Goal: Task Accomplishment & Management: Use online tool/utility

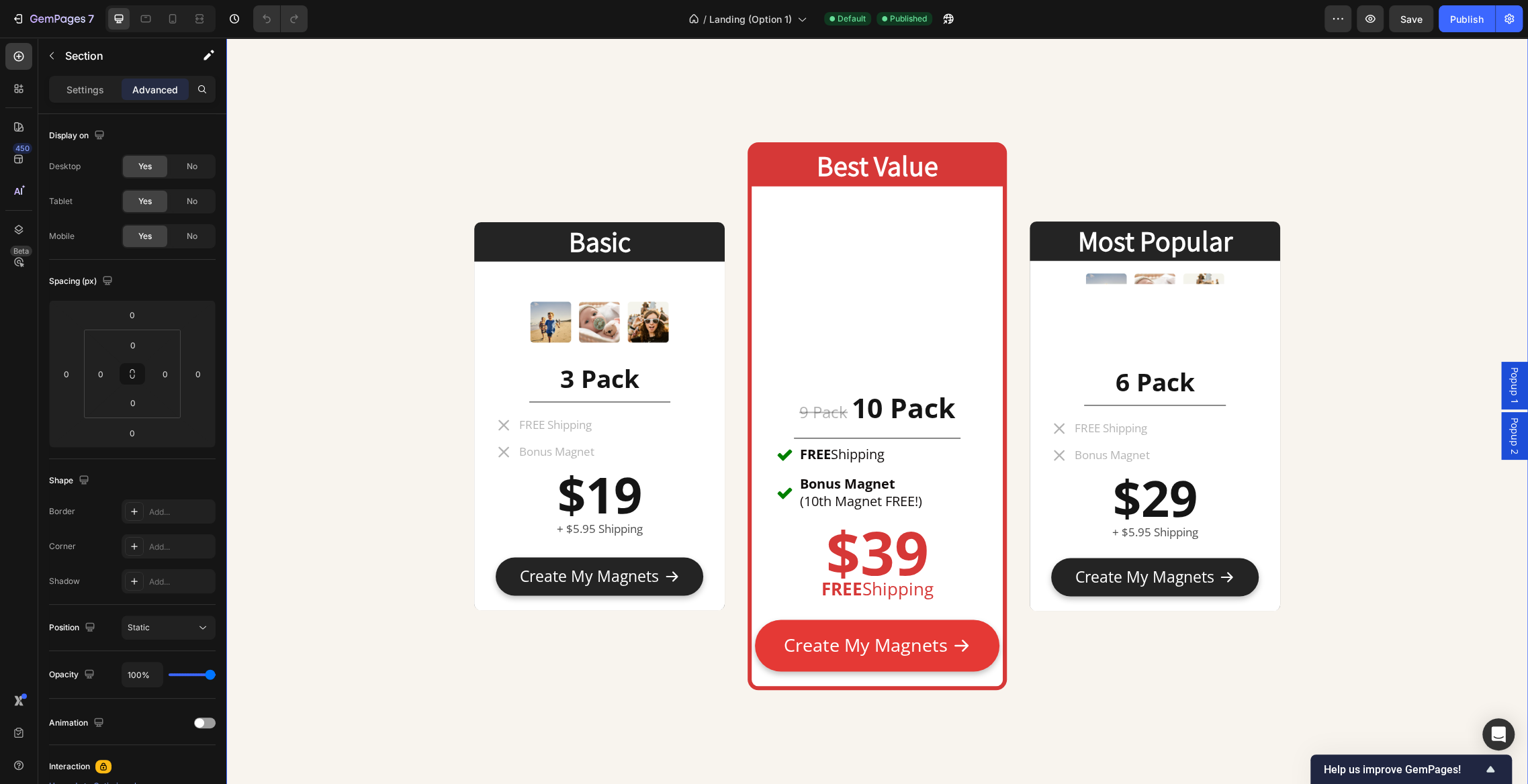
scroll to position [6160, 0]
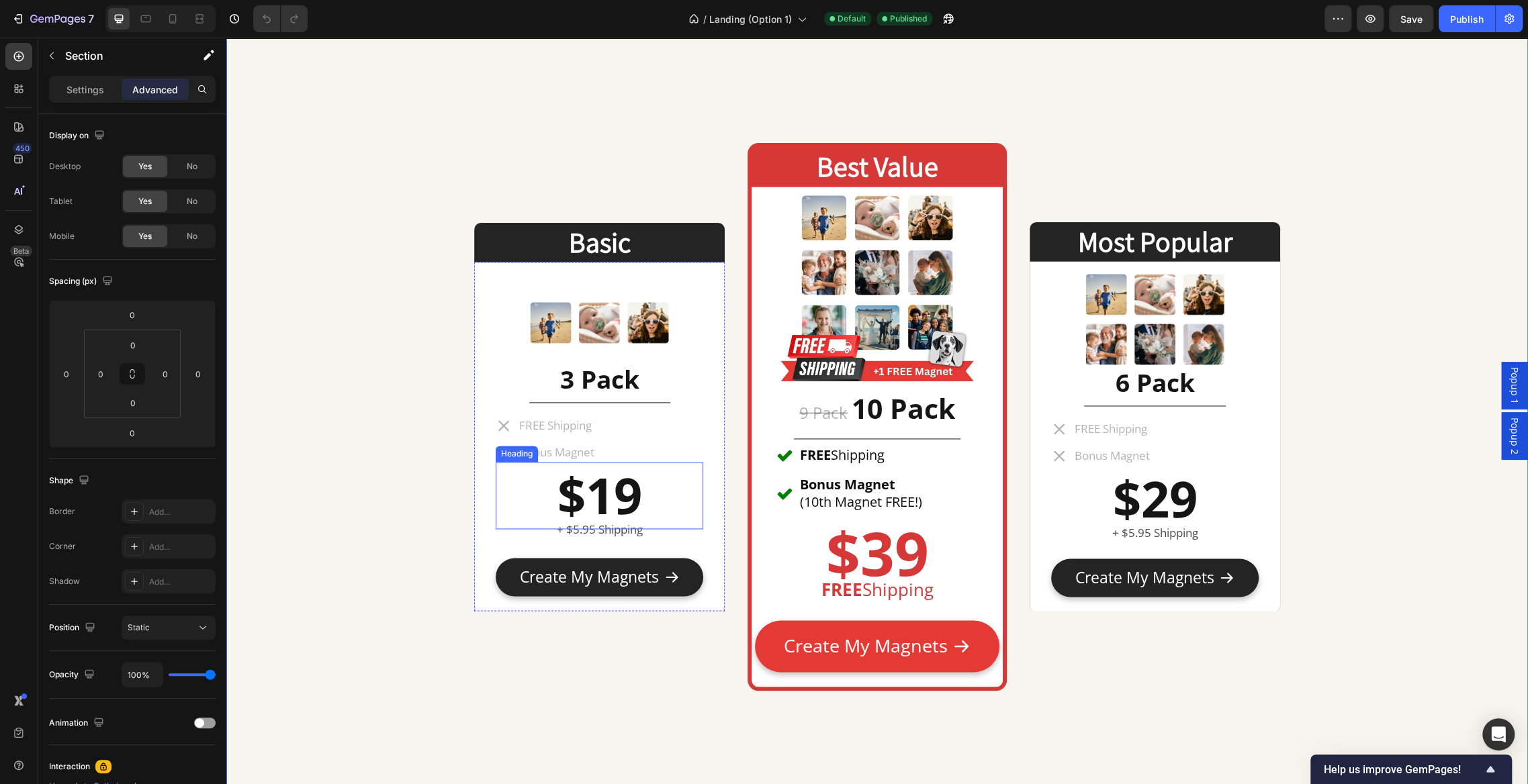
click at [598, 478] on strong "$19" at bounding box center [600, 494] width 85 height 68
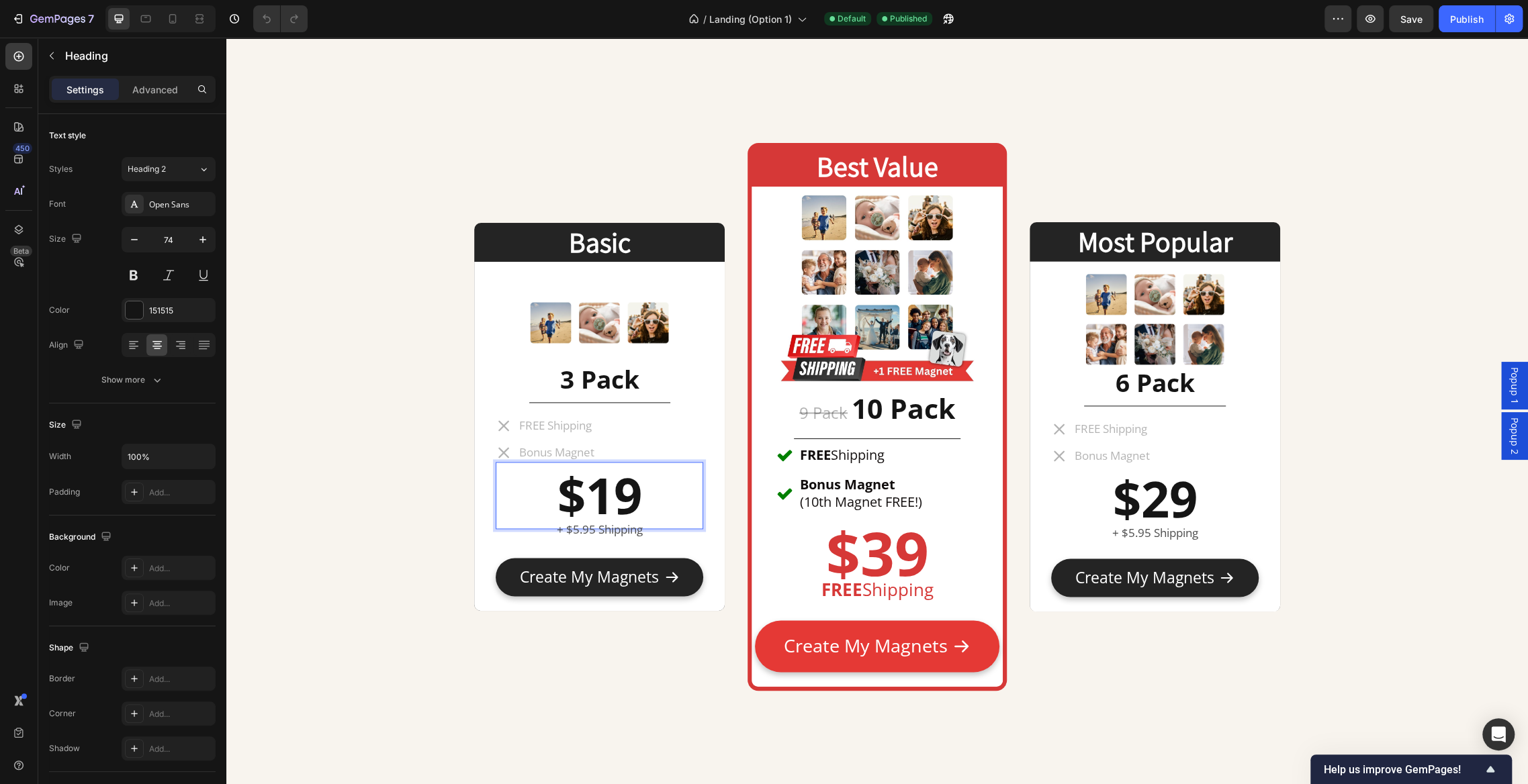
click at [616, 501] on strong "$19" at bounding box center [600, 494] width 85 height 68
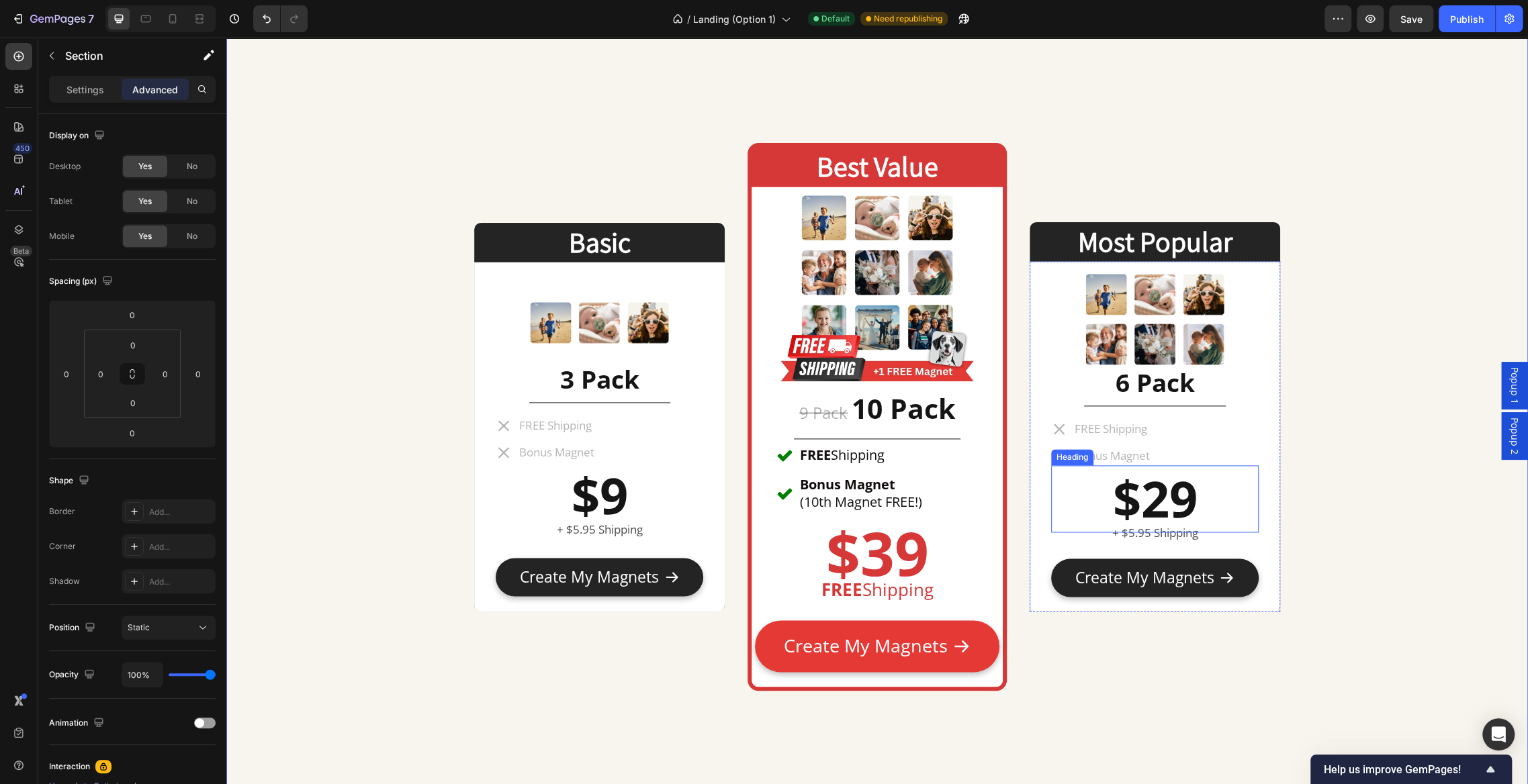
click at [1168, 486] on strong "$29" at bounding box center [1155, 498] width 85 height 68
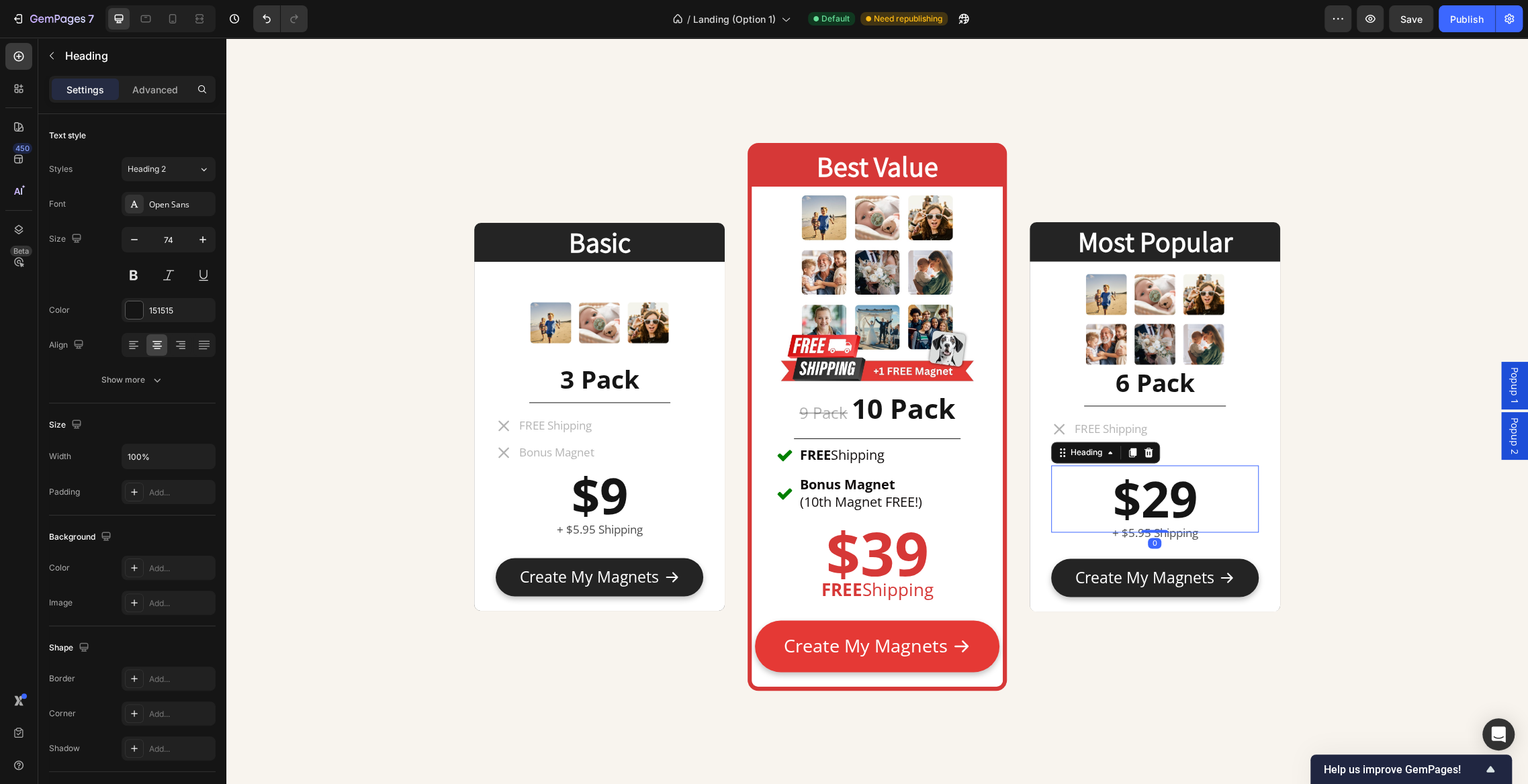
click at [1166, 498] on strong "$29" at bounding box center [1155, 498] width 85 height 68
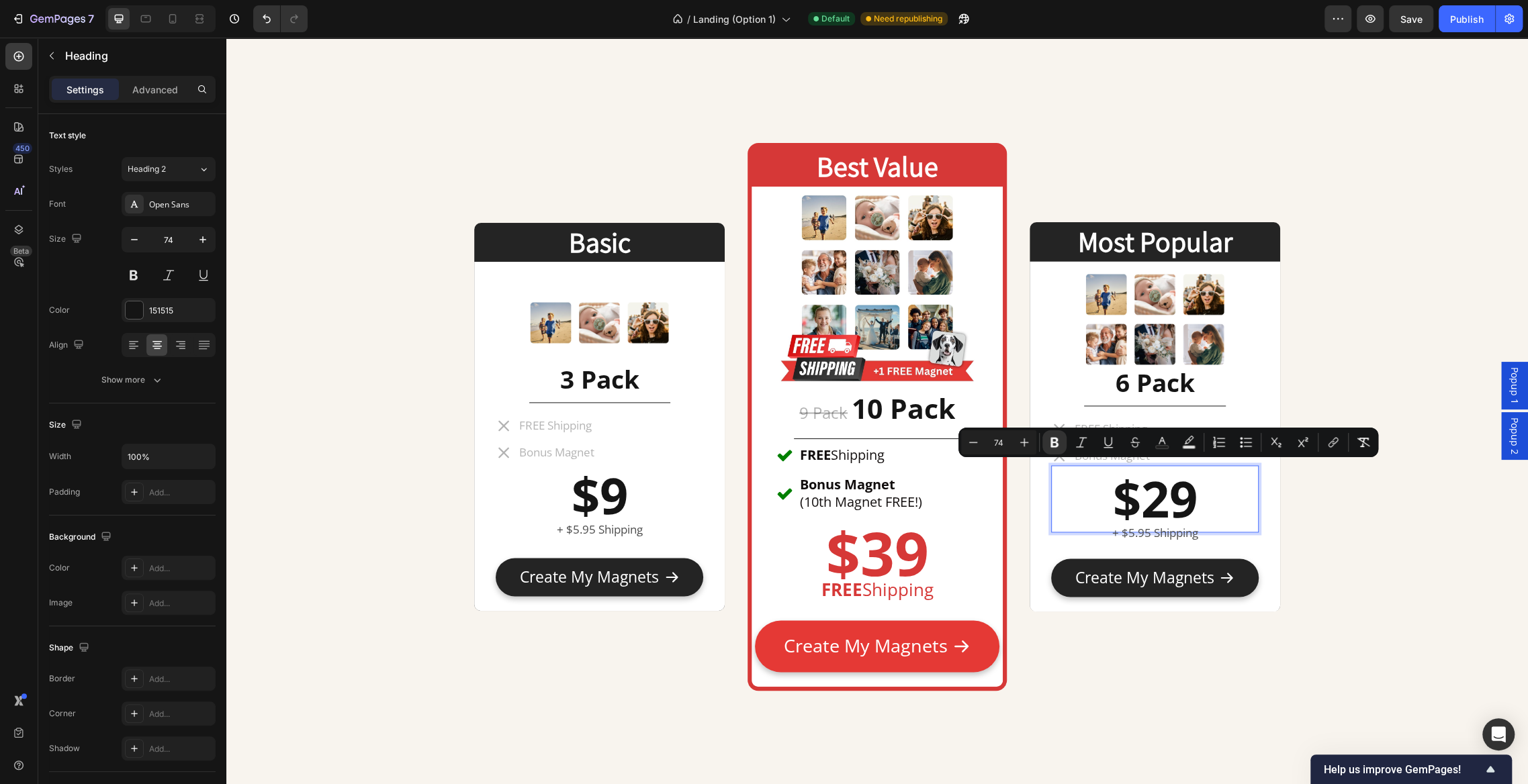
click at [1163, 497] on strong "$29" at bounding box center [1155, 498] width 85 height 68
click at [1177, 507] on strong "$29" at bounding box center [1155, 498] width 85 height 68
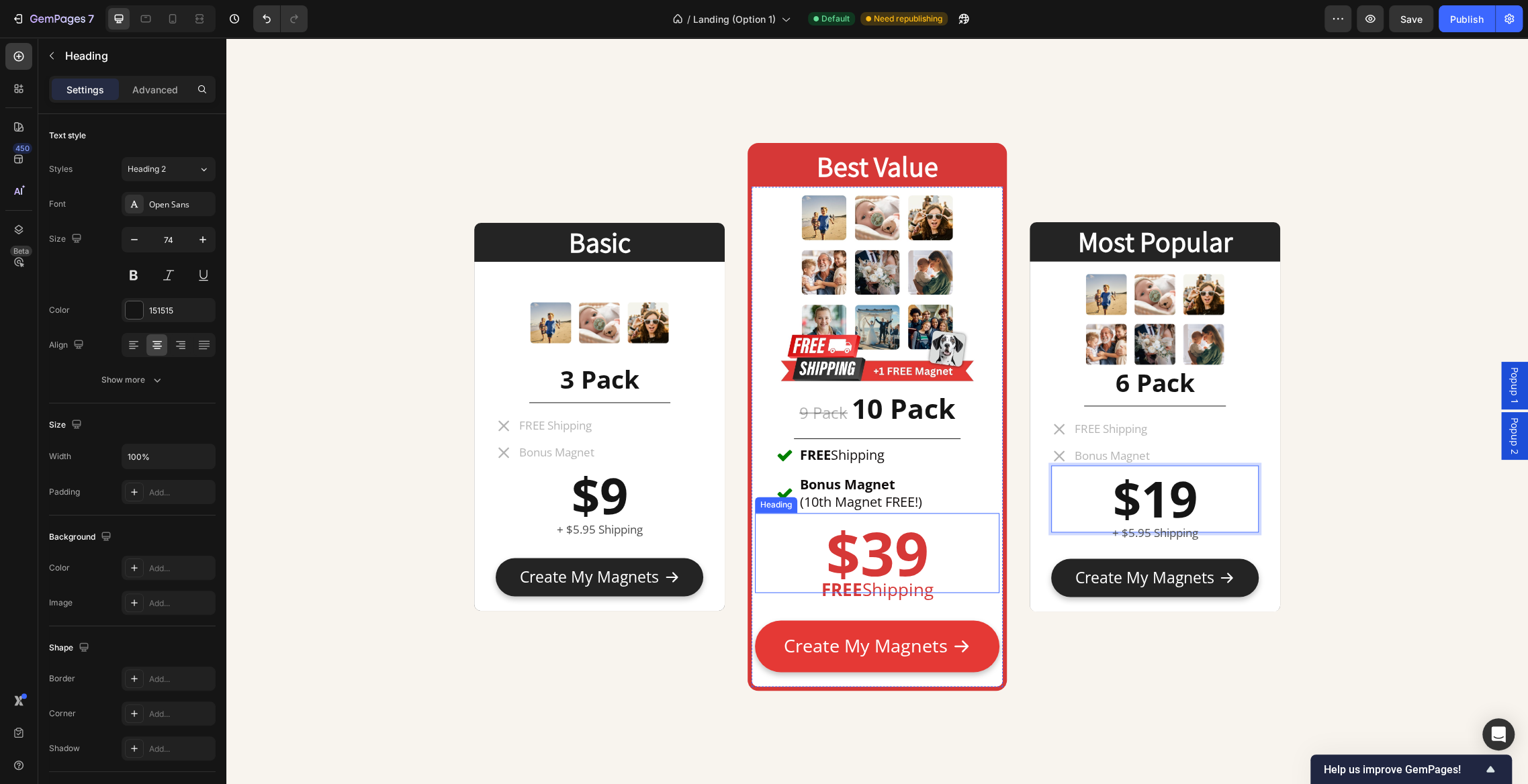
click at [883, 551] on strong "$39" at bounding box center [877, 553] width 102 height 82
click at [891, 559] on strong "$39" at bounding box center [877, 553] width 102 height 82
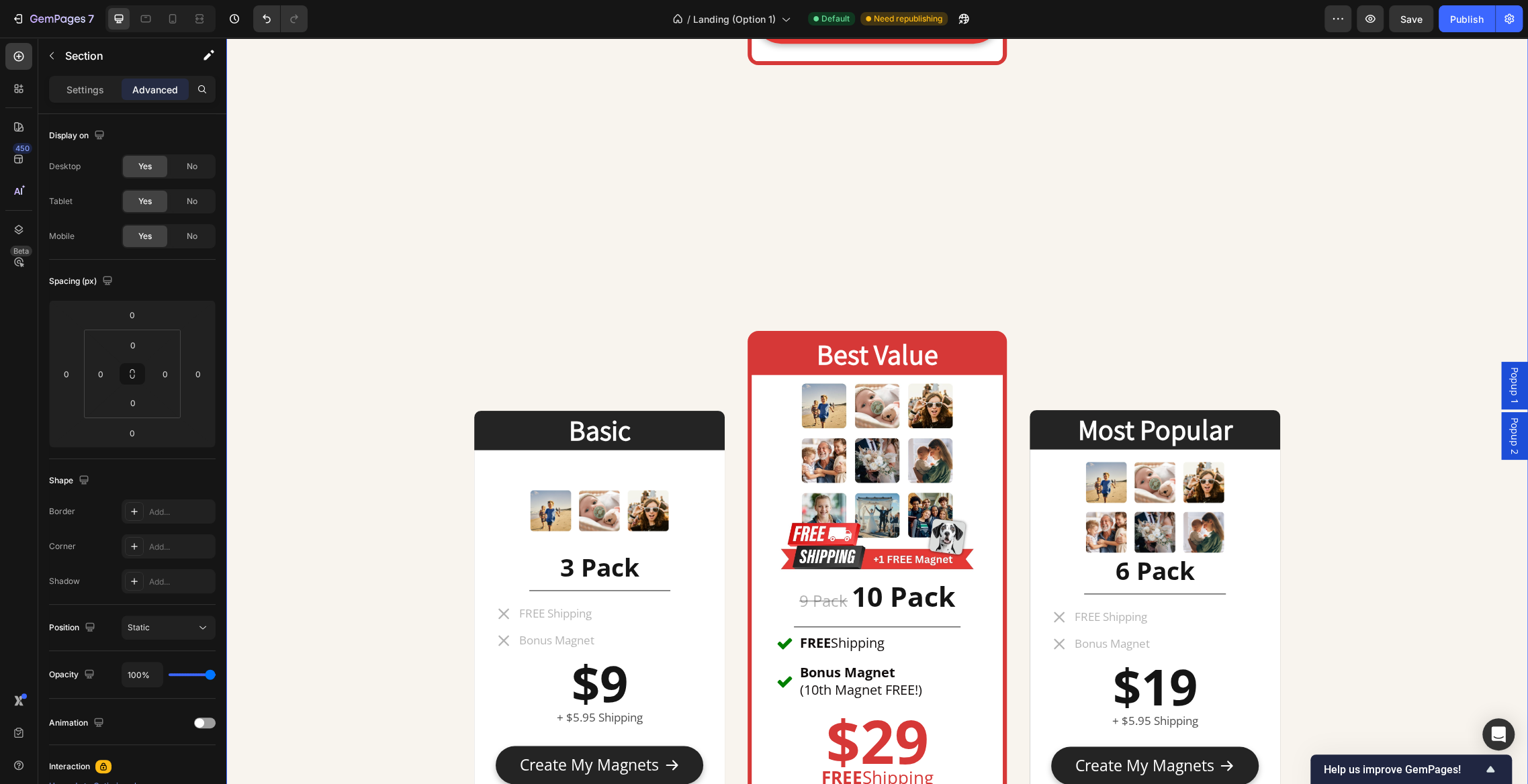
scroll to position [6115, 0]
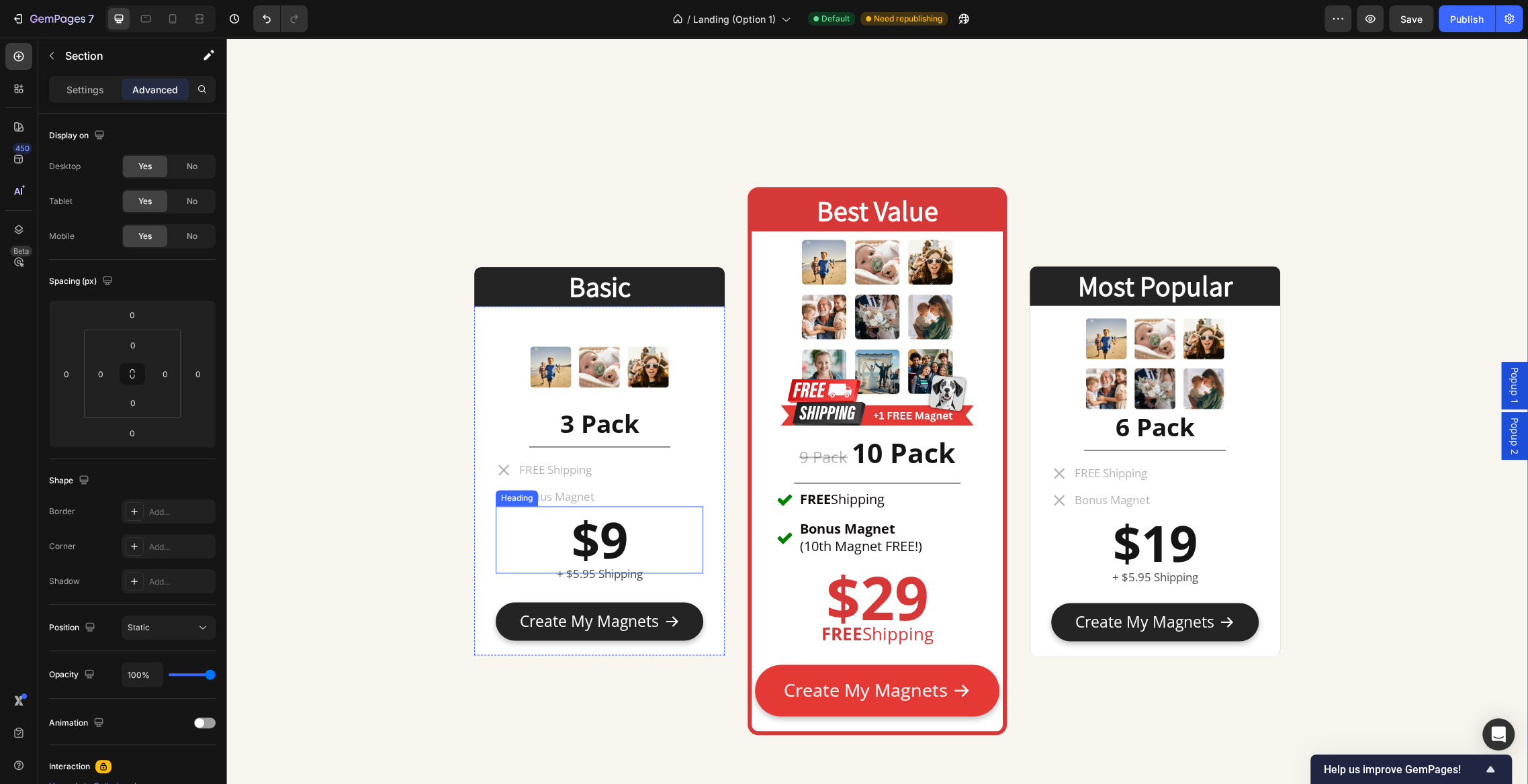
click at [620, 544] on strong "$9" at bounding box center [599, 539] width 56 height 68
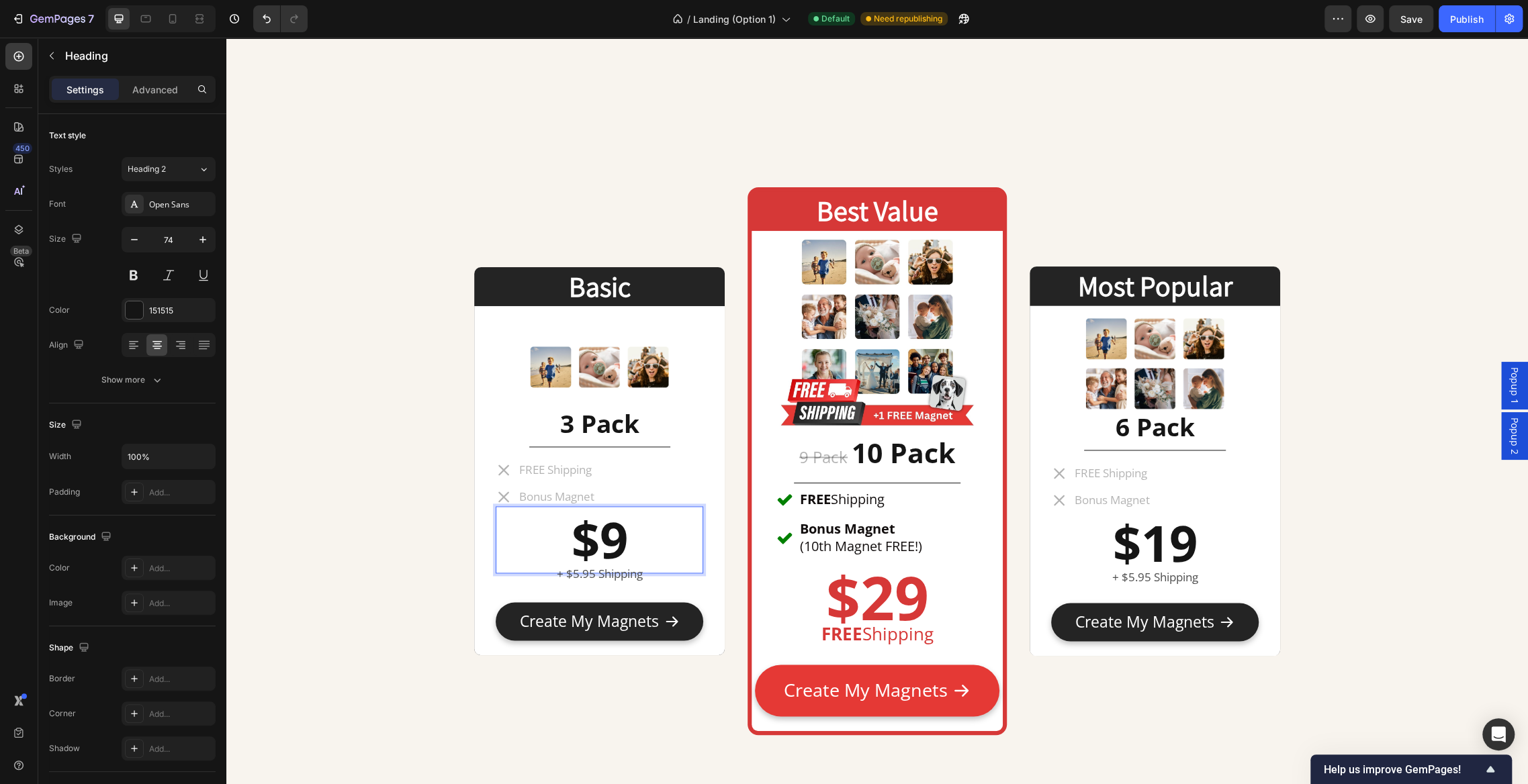
click at [632, 555] on p "$9" at bounding box center [600, 539] width 205 height 64
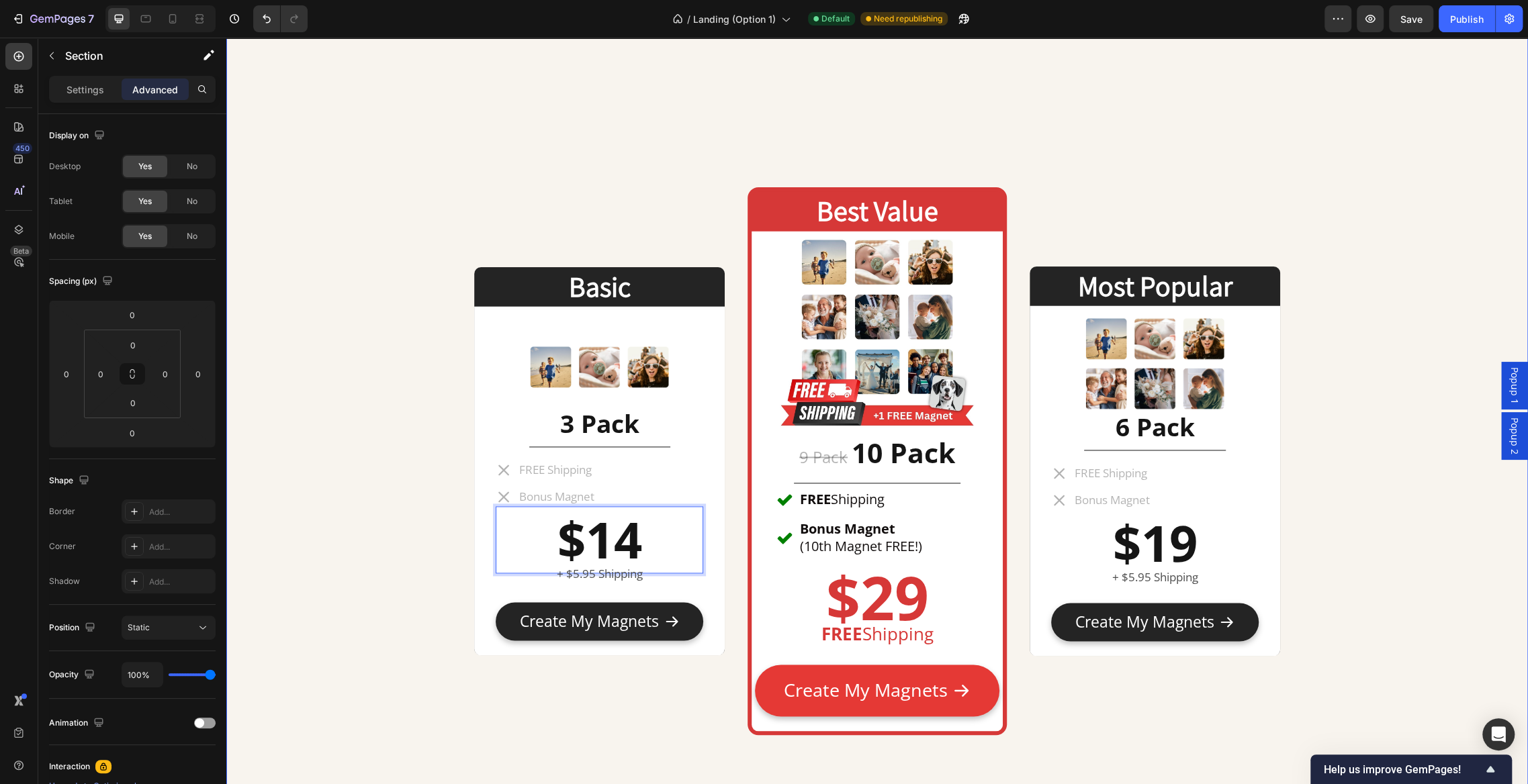
click at [345, 468] on div "Basic Heading Image 3 Pack Heading Title Line FREE Shipping Bonus Magnet Item L…" at bounding box center [877, 25] width 1301 height 1691
click at [617, 540] on strong "$14" at bounding box center [600, 539] width 85 height 68
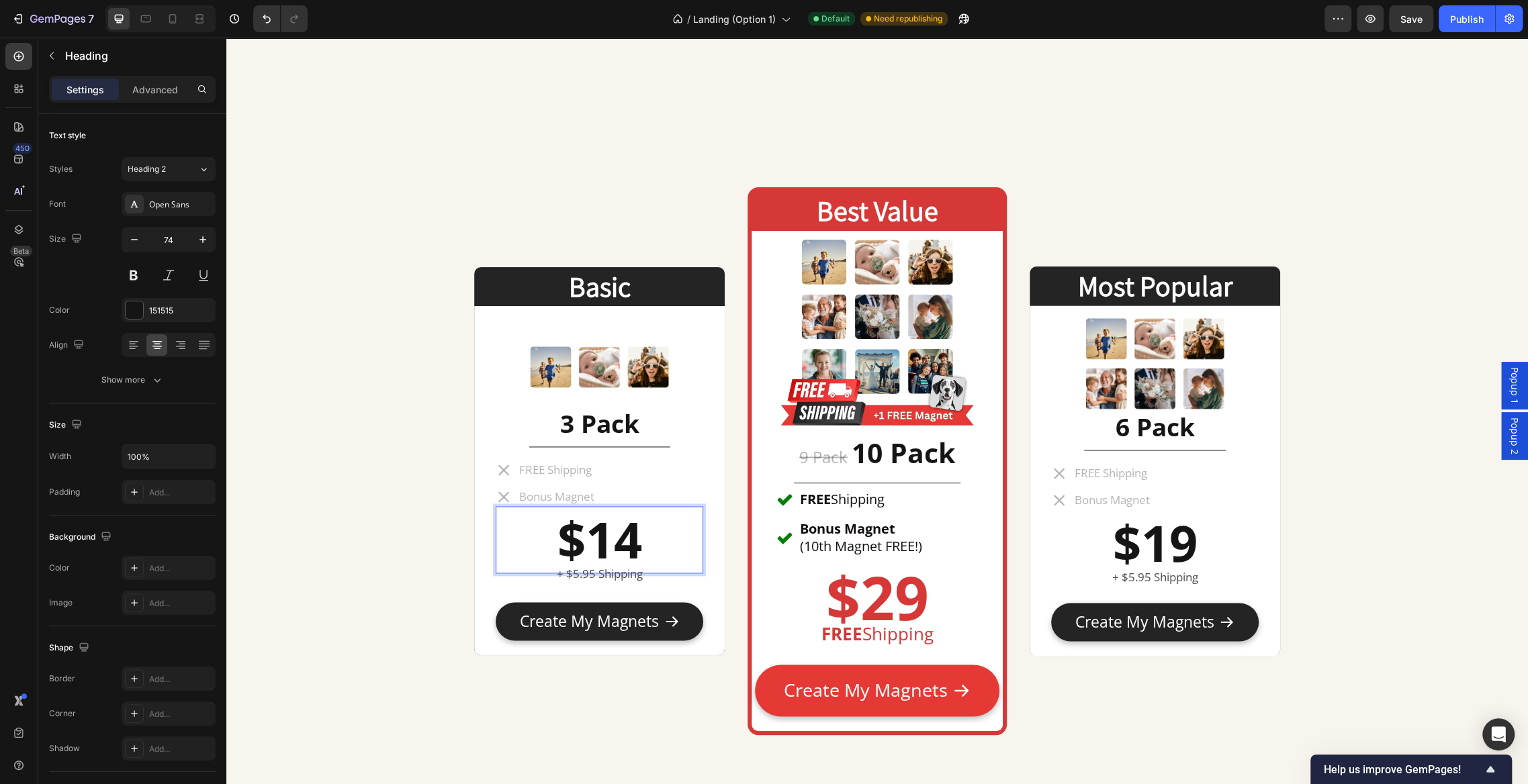
click at [645, 542] on p "$14" at bounding box center [600, 539] width 205 height 64
click at [1157, 530] on strong "$19" at bounding box center [1155, 543] width 85 height 68
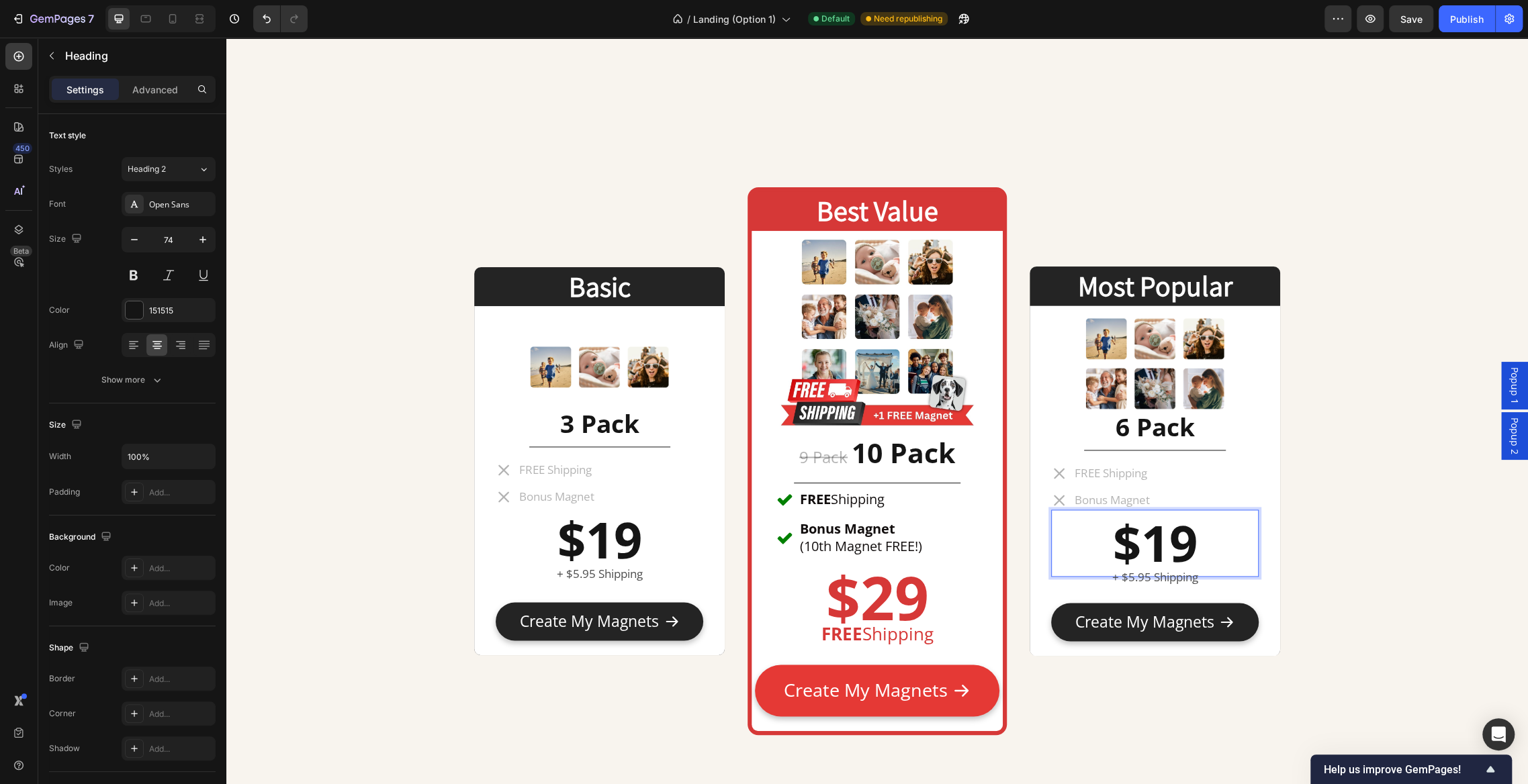
click at [1161, 539] on strong "$19" at bounding box center [1155, 543] width 85 height 68
click at [898, 592] on strong "$29" at bounding box center [877, 597] width 102 height 82
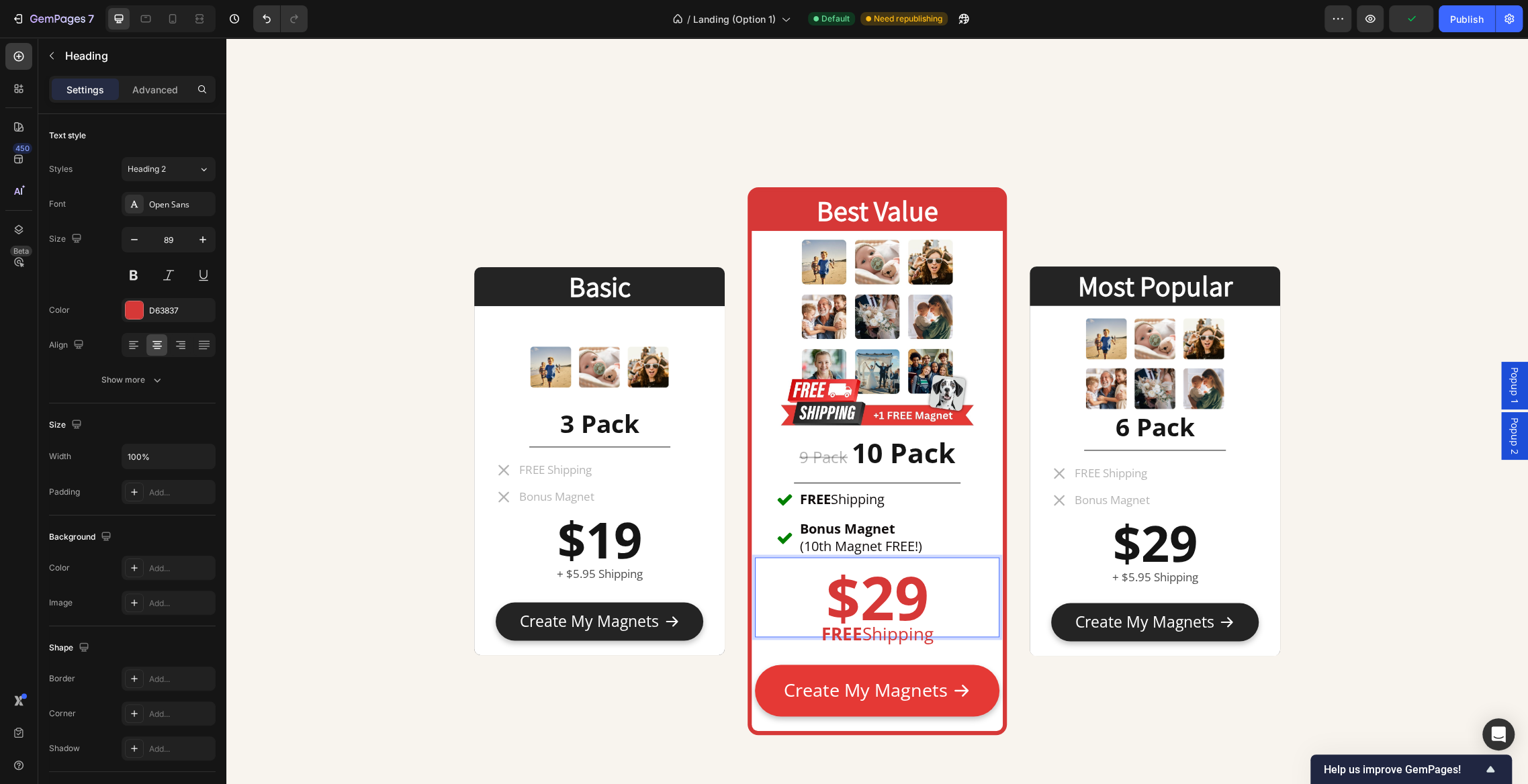
click at [897, 603] on strong "$29" at bounding box center [877, 597] width 102 height 82
click at [318, 481] on div "Basic Heading Image 3 Pack Heading Title Line FREE Shipping Bonus Magnet Item L…" at bounding box center [877, 25] width 1301 height 1691
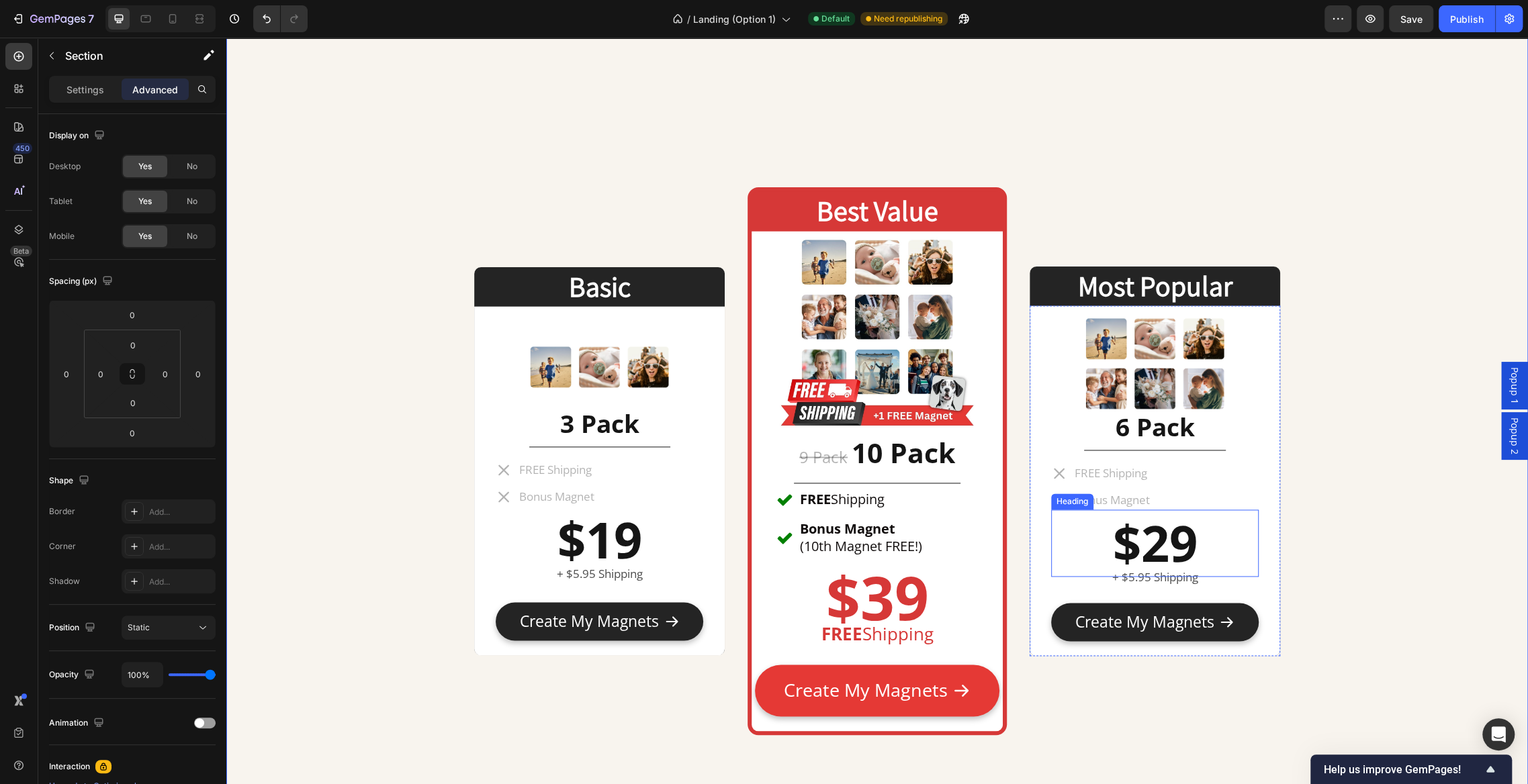
click at [1197, 537] on strong "$29" at bounding box center [1155, 543] width 85 height 68
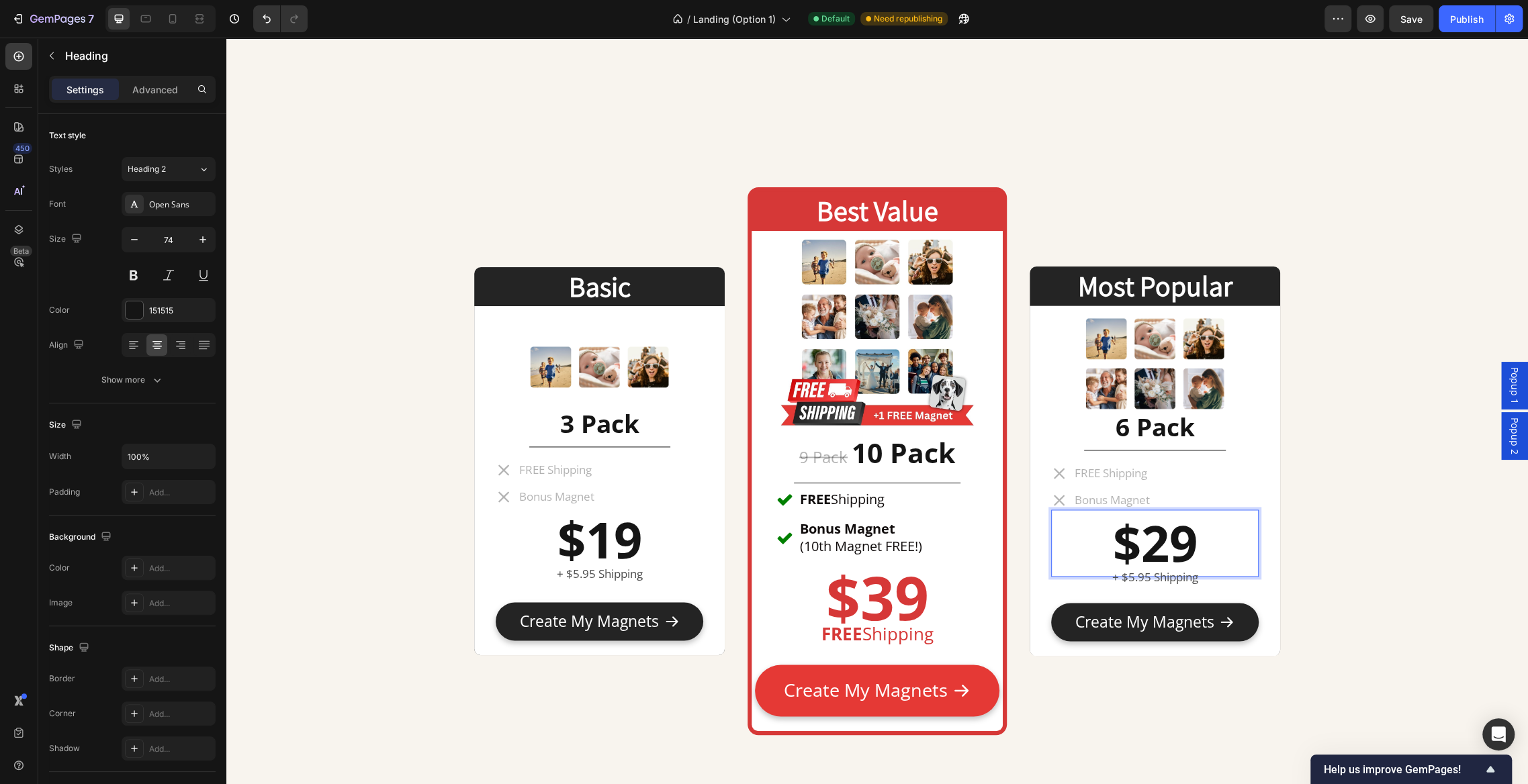
click at [1187, 539] on strong "$29" at bounding box center [1155, 543] width 85 height 68
click at [1416, 508] on div "Basic Heading Image 3 Pack Heading Title Line FREE Shipping Bonus Magnet Item L…" at bounding box center [877, 25] width 1301 height 1691
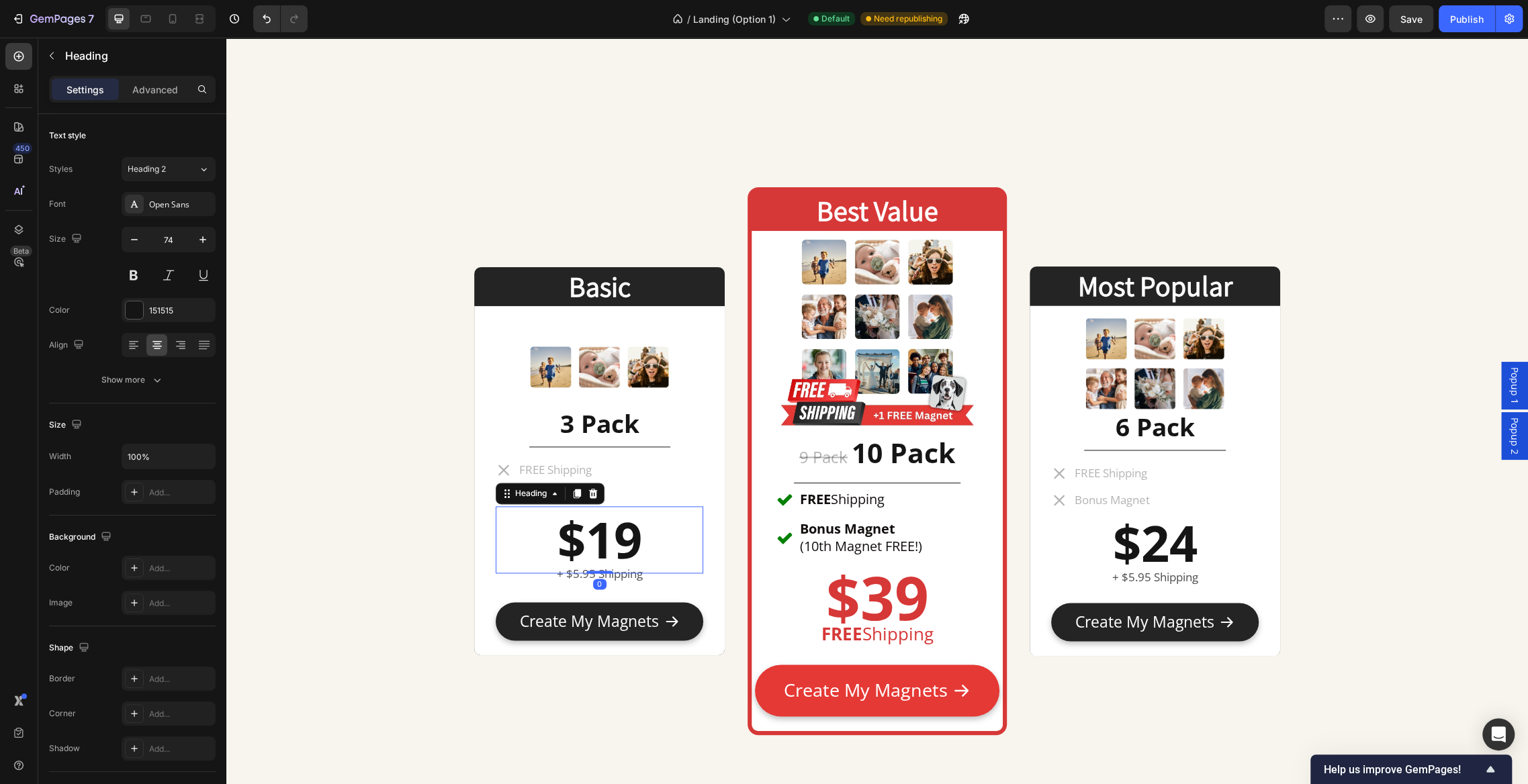
click at [613, 533] on strong "$19" at bounding box center [600, 539] width 85 height 68
click at [643, 540] on p "$19" at bounding box center [600, 539] width 205 height 64
click at [367, 499] on div "Basic Heading Image 3 Pack Heading Title Line FREE Shipping Bonus Magnet Item L…" at bounding box center [877, 25] width 1301 height 1691
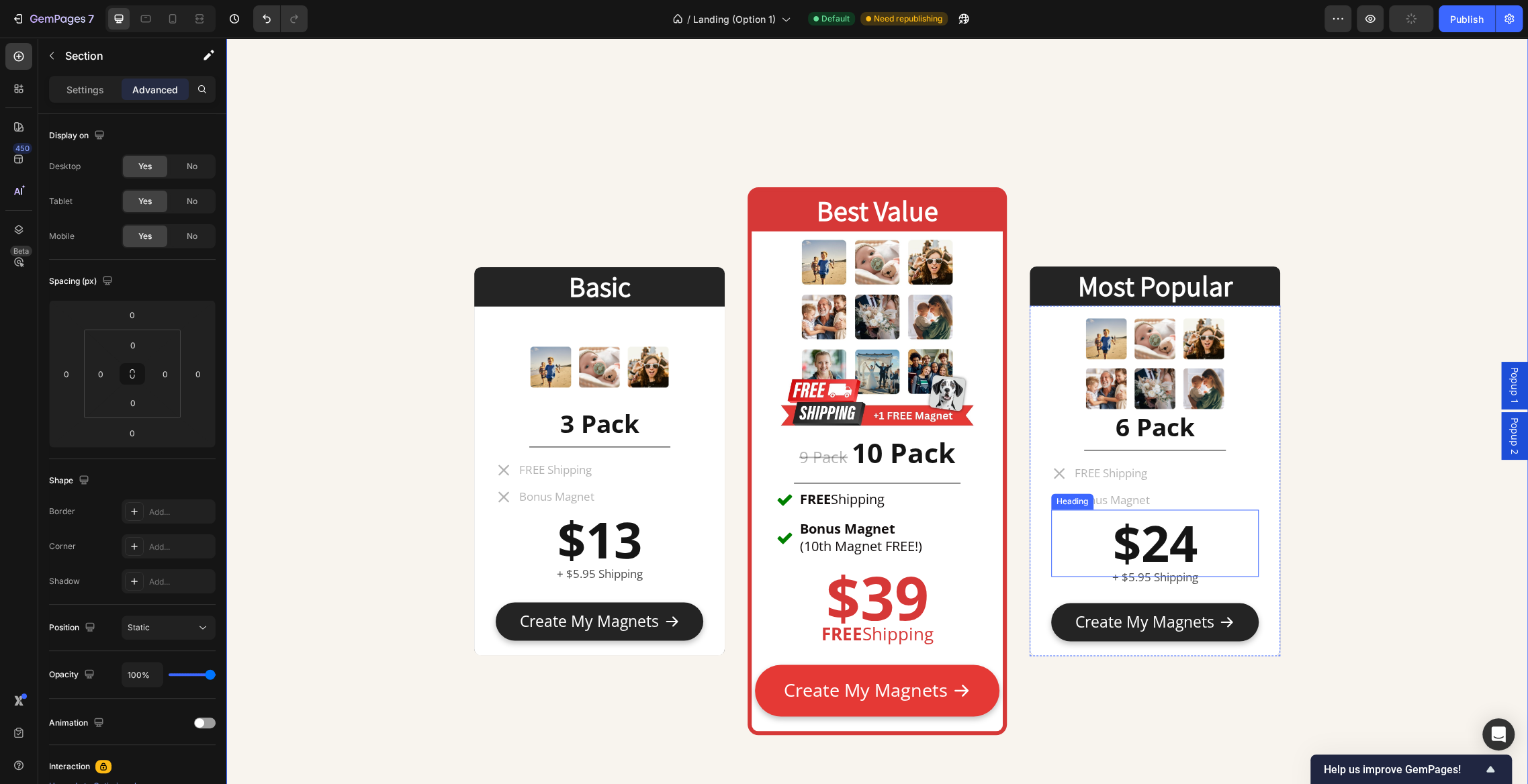
click at [1195, 533] on strong "$24" at bounding box center [1155, 543] width 85 height 68
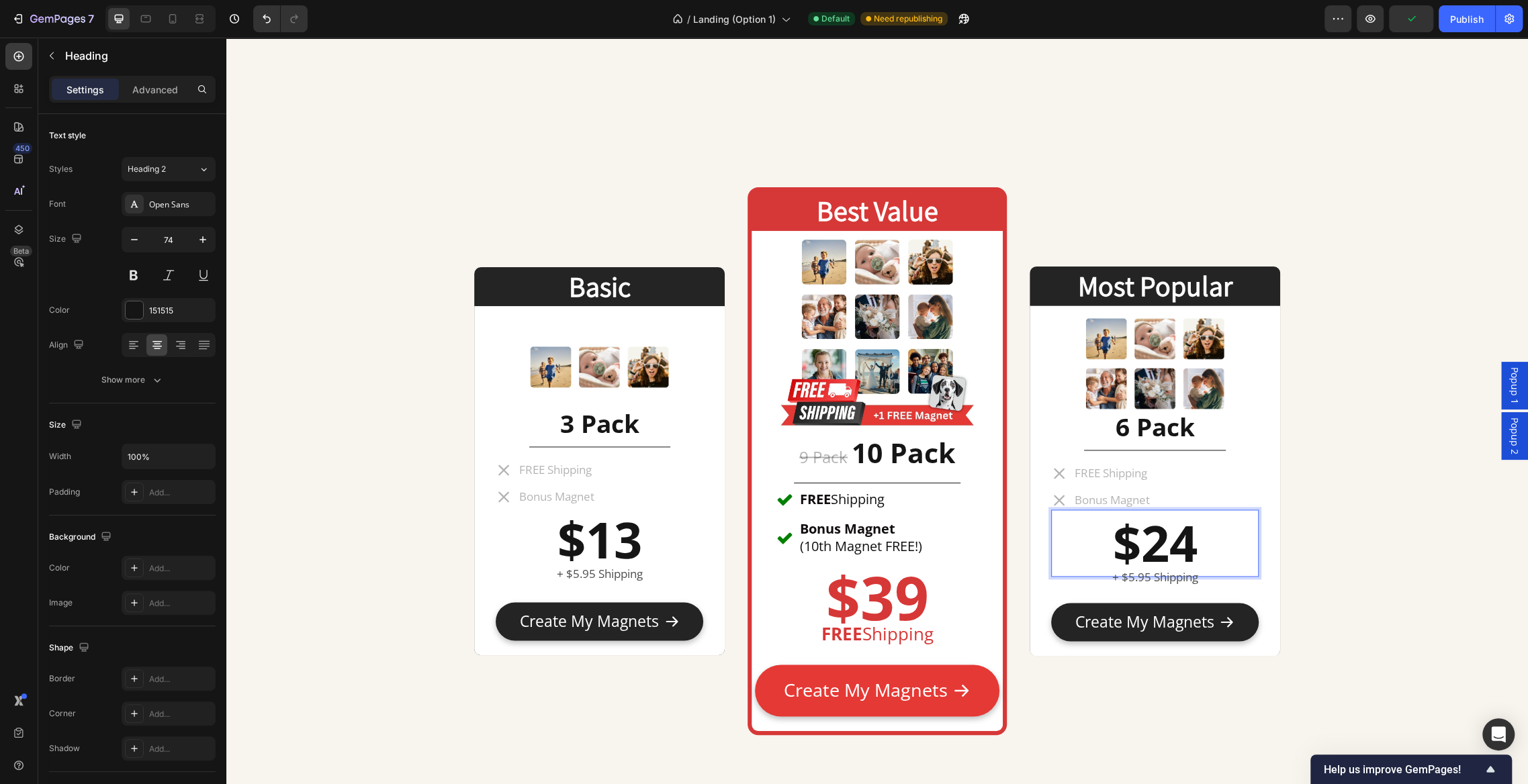
click at [1207, 544] on p "$24" at bounding box center [1155, 543] width 205 height 64
click at [1105, 707] on div "Most Popular Heading Image 6 Pack Heading Title Line FREE Shipping Bonus Magnet…" at bounding box center [1155, 461] width 250 height 540
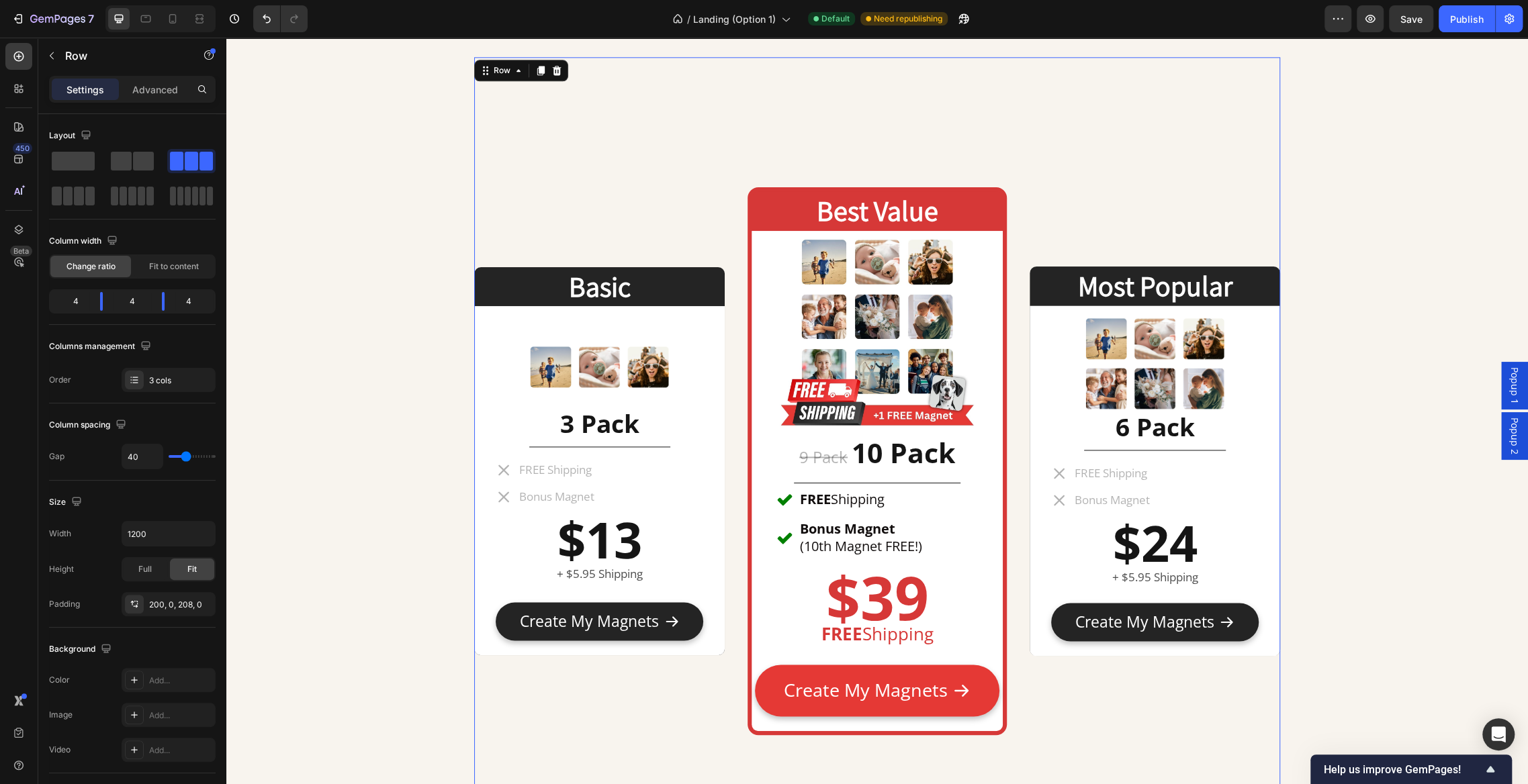
click at [1056, 715] on div "Most Popular Heading Image 6 Pack Heading Title Line FREE Shipping Bonus Magnet…" at bounding box center [1155, 461] width 250 height 540
click at [930, 590] on p "⁠⁠⁠⁠⁠⁠⁠ $39" at bounding box center [877, 597] width 241 height 78
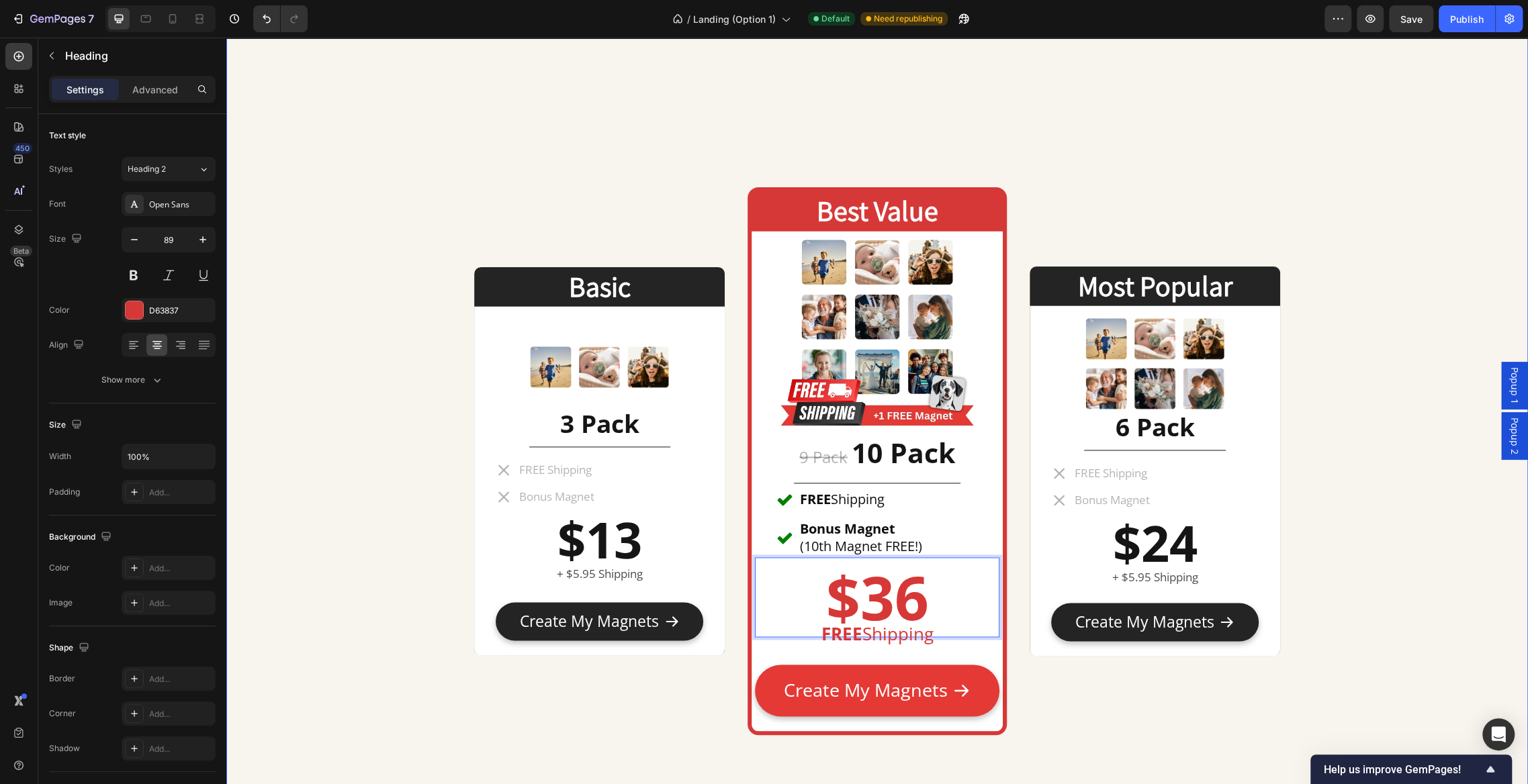
click at [383, 448] on div "Basic Heading Image 3 Pack Heading Title Line FREE Shipping Bonus Magnet Item L…" at bounding box center [877, 25] width 1301 height 1691
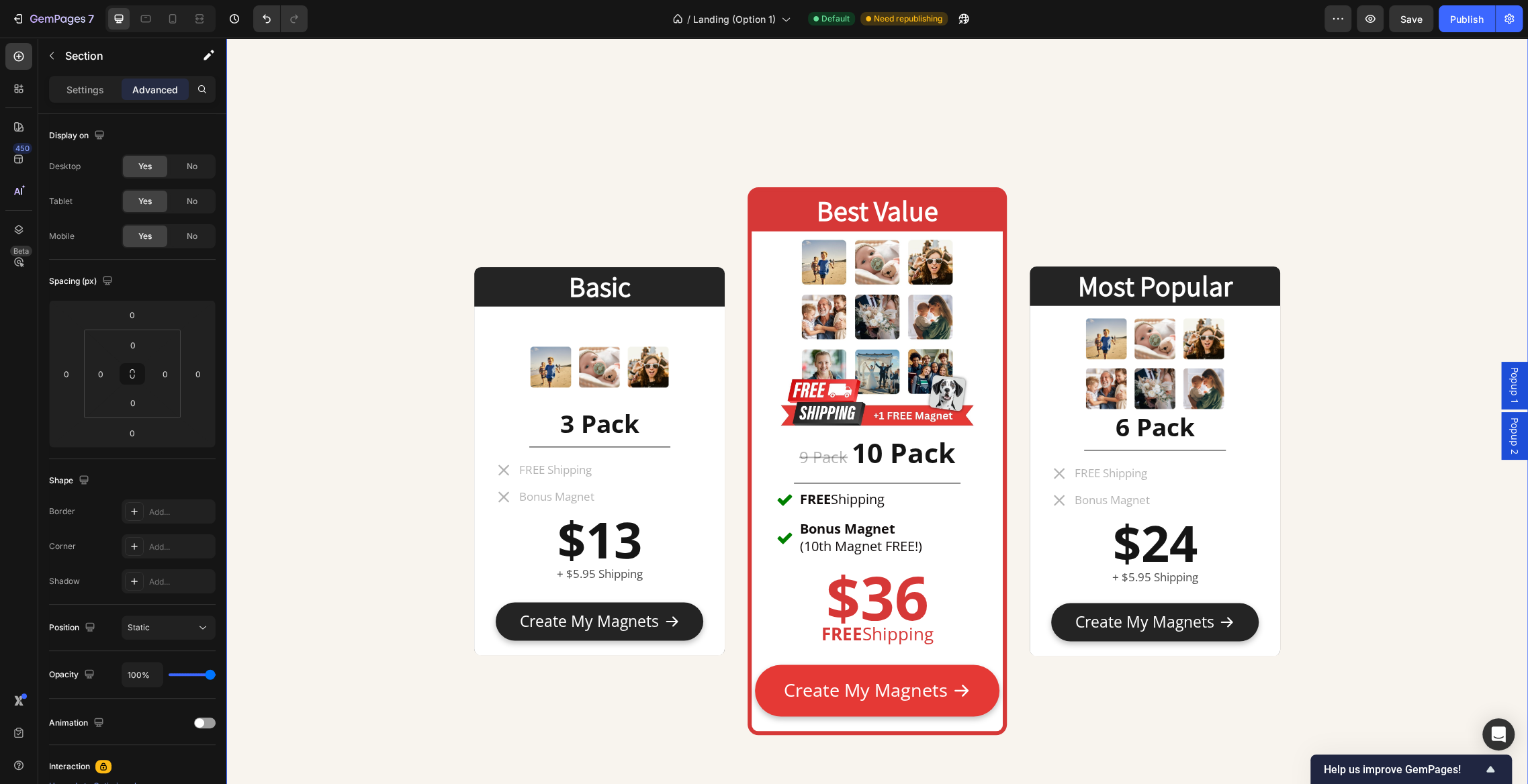
click at [385, 461] on div "Basic Heading Image 3 Pack Heading Title Line FREE Shipping Bonus Magnet Item L…" at bounding box center [877, 25] width 1301 height 1691
click at [360, 515] on div "Basic Heading Image 3 Pack Heading Title Line FREE Shipping Bonus Magnet Item L…" at bounding box center [877, 25] width 1301 height 1691
click at [614, 530] on strong "$13" at bounding box center [600, 539] width 85 height 68
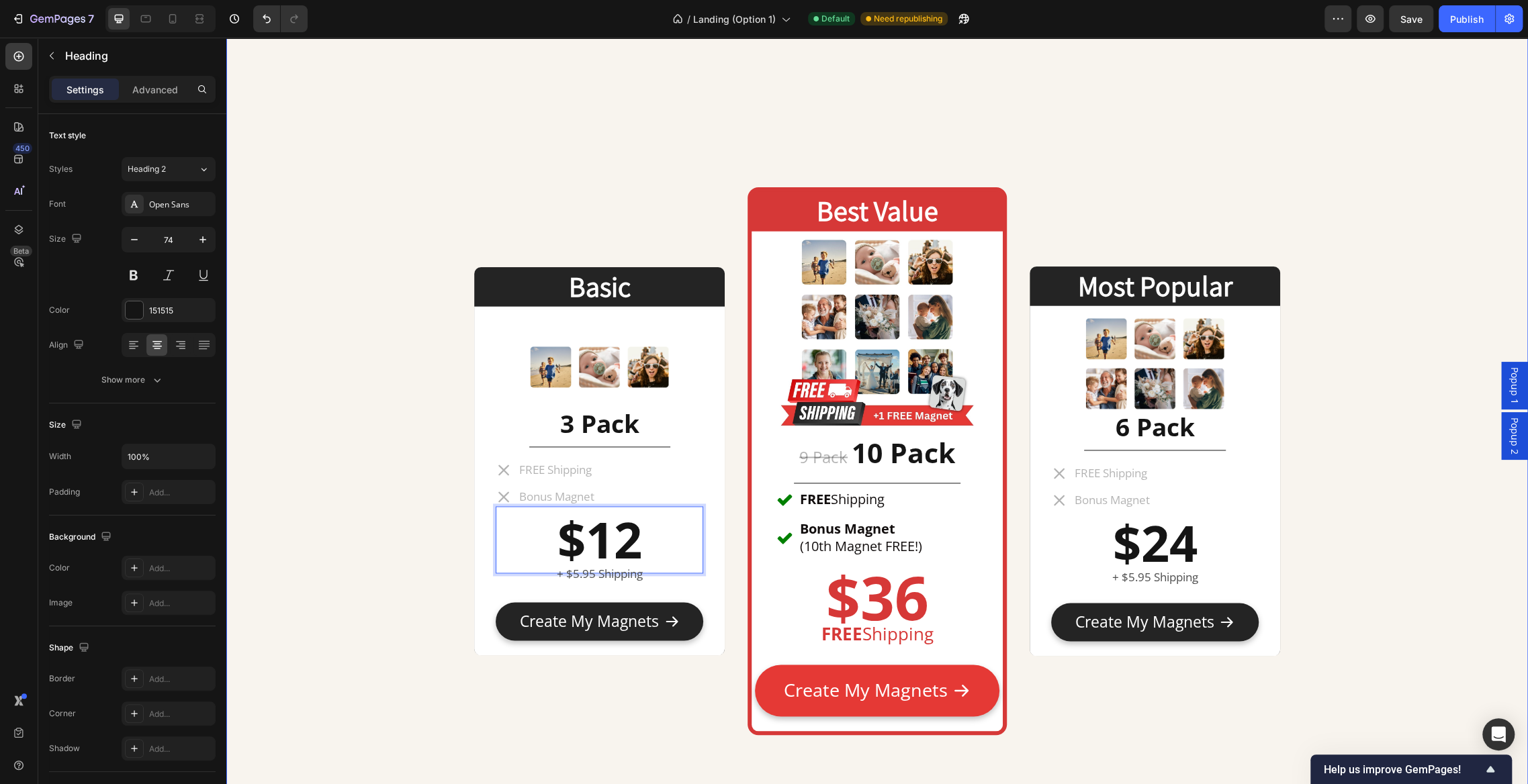
click at [305, 481] on div "Basic Heading Image 3 Pack Heading Title Line FREE Shipping Bonus Magnet Item L…" at bounding box center [877, 25] width 1301 height 1691
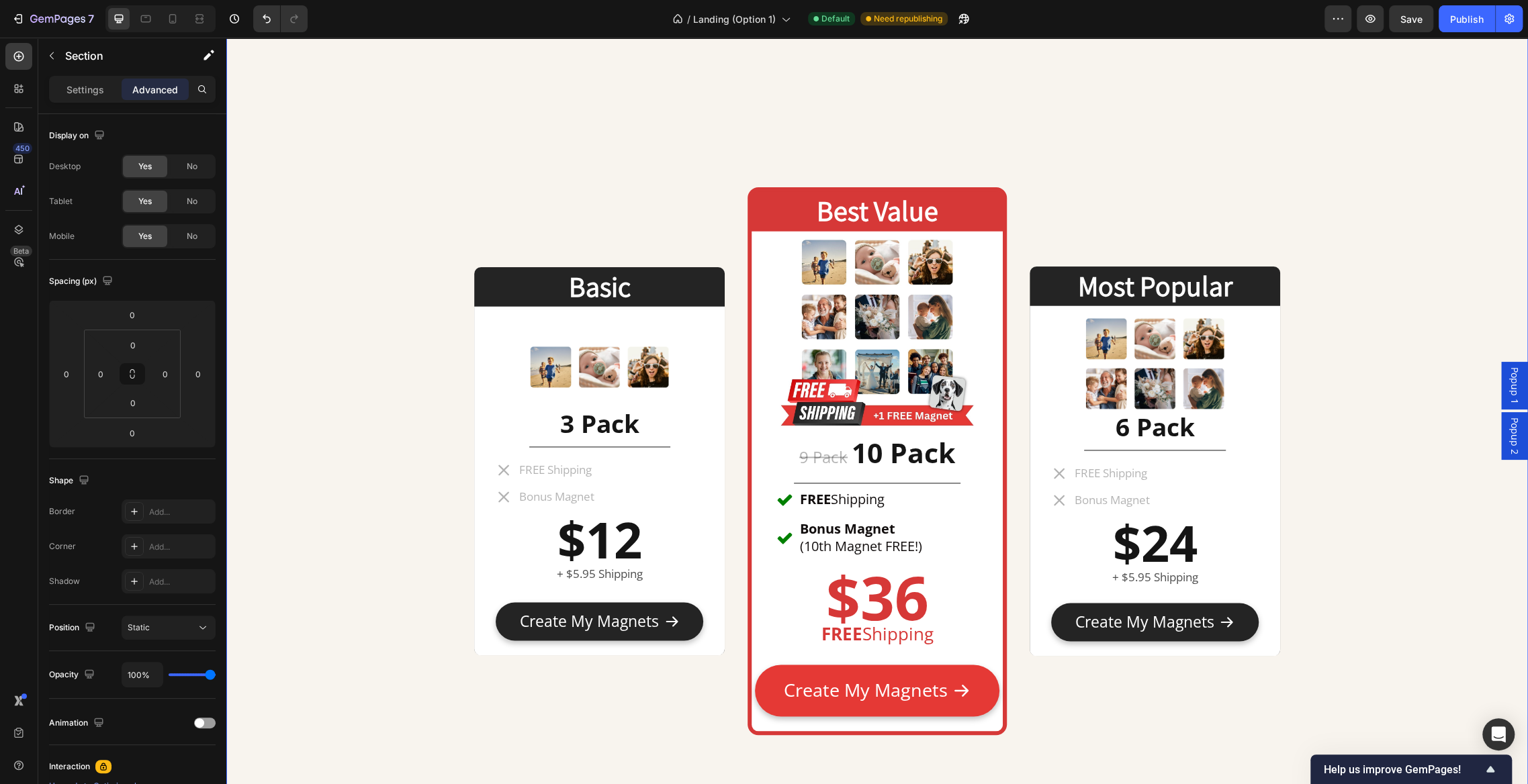
click at [304, 477] on div "Basic Heading Image 3 Pack Heading Title Line FREE Shipping Bonus Magnet Item L…" at bounding box center [877, 25] width 1301 height 1691
click at [1379, 20] on button "button" at bounding box center [1369, 18] width 27 height 27
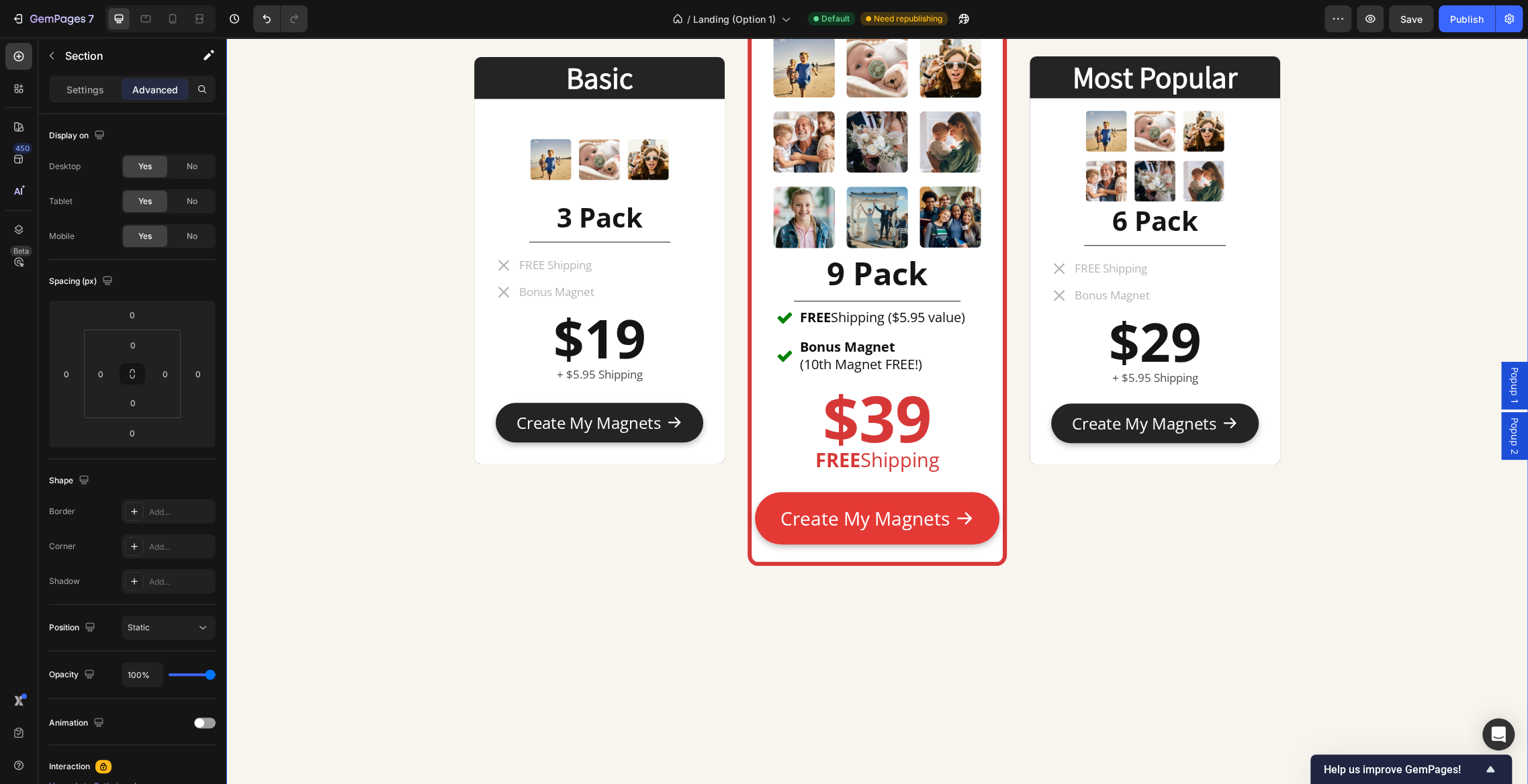
scroll to position [5472, 0]
